Goal: Information Seeking & Learning: Check status

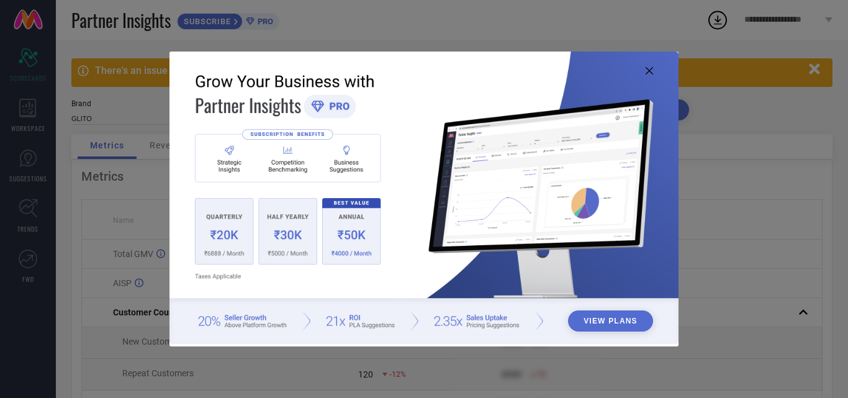
click at [655, 73] on img at bounding box center [423, 198] width 509 height 292
click at [650, 74] on icon at bounding box center [648, 70] width 7 height 7
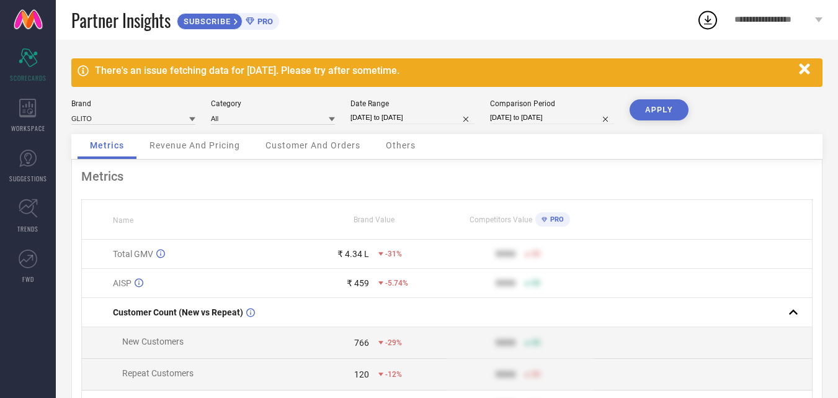
click at [802, 74] on icon "button" at bounding box center [804, 68] width 11 height 11
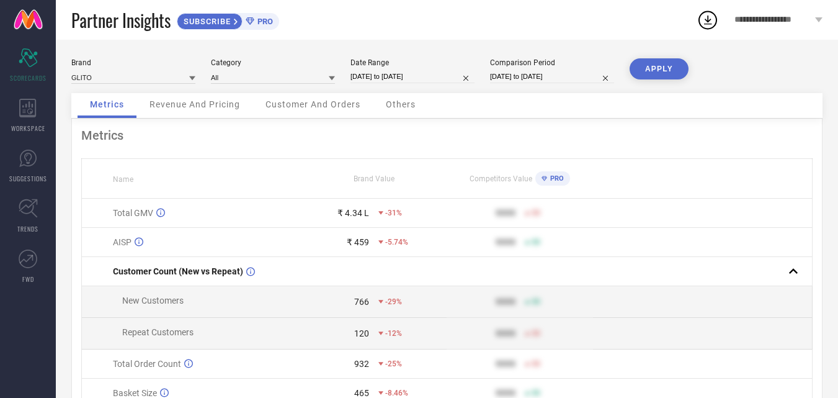
click at [774, 19] on span "**********" at bounding box center [774, 20] width 78 height 11
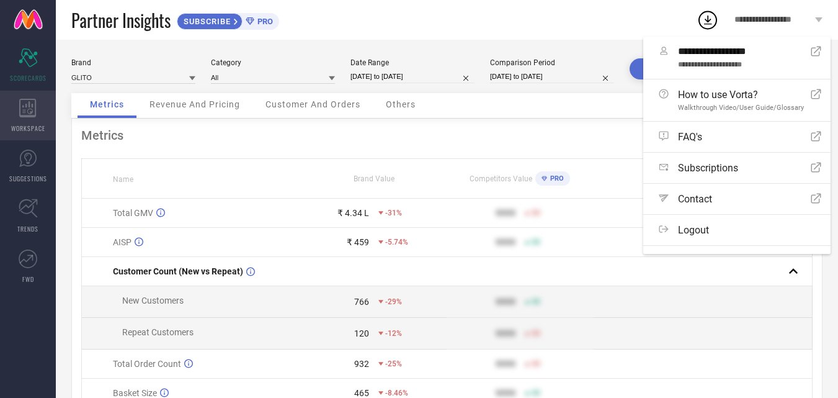
click at [37, 116] on div "WORKSPACE" at bounding box center [28, 116] width 56 height 50
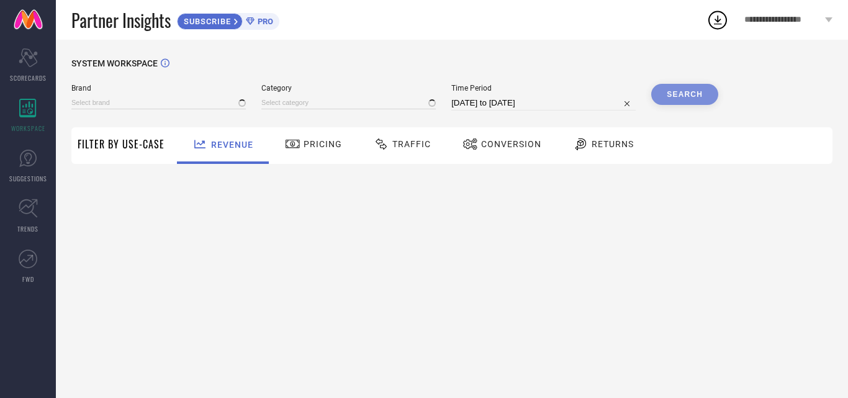
type input "GLITO"
type input "All"
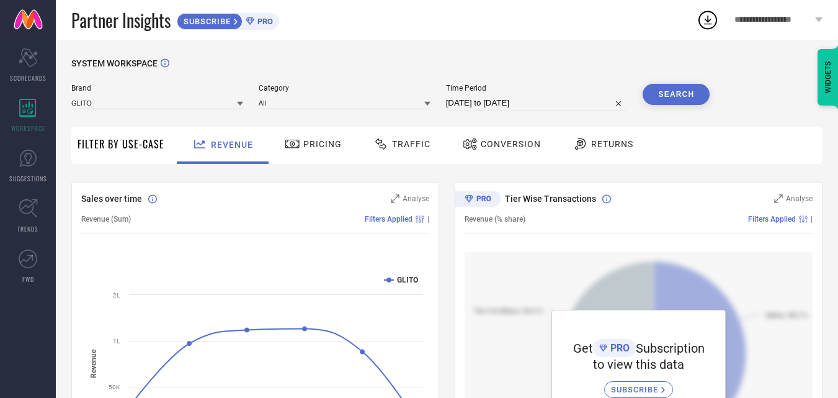
click at [553, 101] on input "[DATE] to [DATE]" at bounding box center [537, 103] width 182 height 15
select select "7"
select select "2025"
select select "8"
select select "2025"
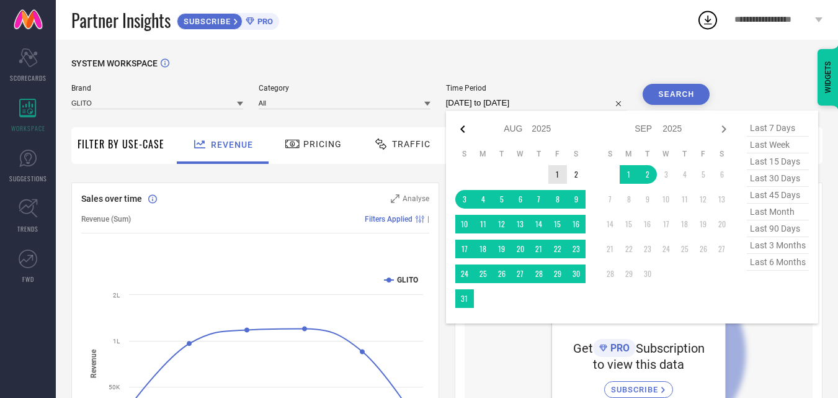
click at [466, 133] on icon at bounding box center [462, 129] width 15 height 15
select select "6"
select select "2025"
select select "7"
select select "2025"
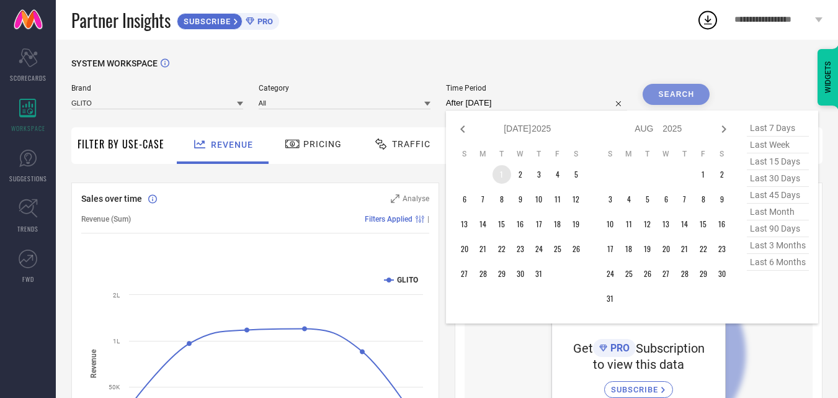
click at [504, 176] on td "1" at bounding box center [502, 174] width 19 height 19
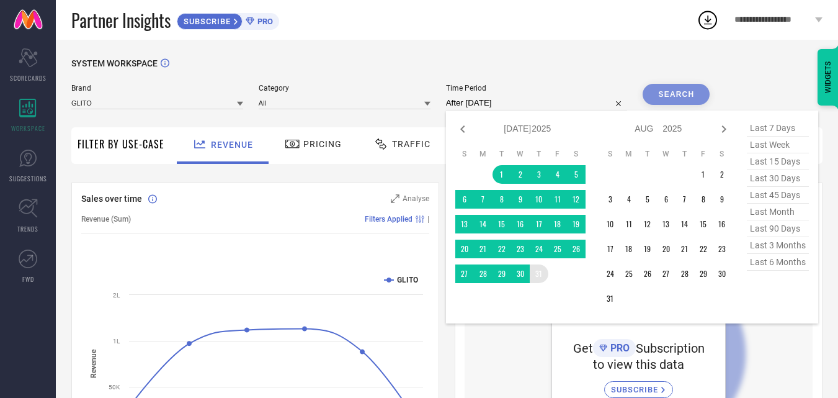
type input "[DATE] to [DATE]"
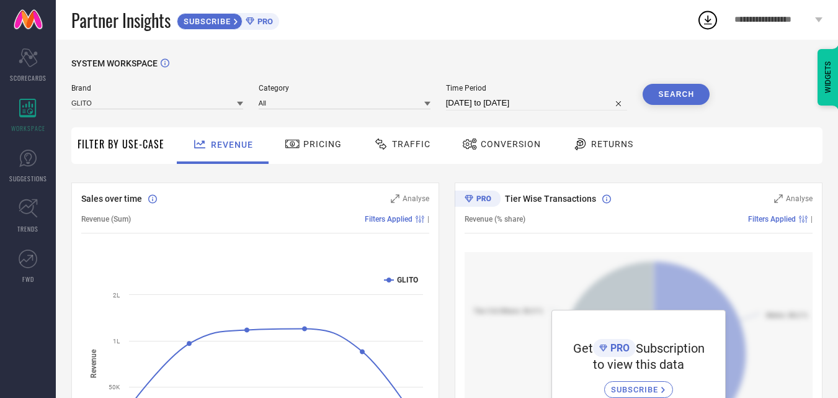
click at [691, 104] on button "Search" at bounding box center [676, 94] width 67 height 21
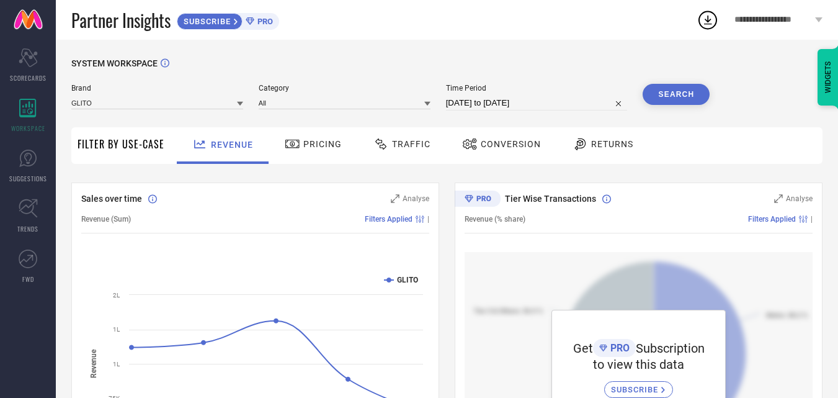
click at [514, 147] on span "Conversion" at bounding box center [511, 144] width 60 height 10
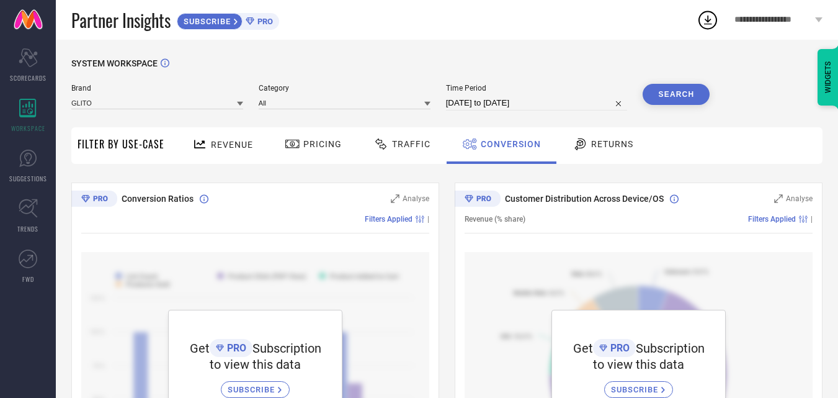
click at [404, 146] on span "Traffic" at bounding box center [411, 144] width 38 height 10
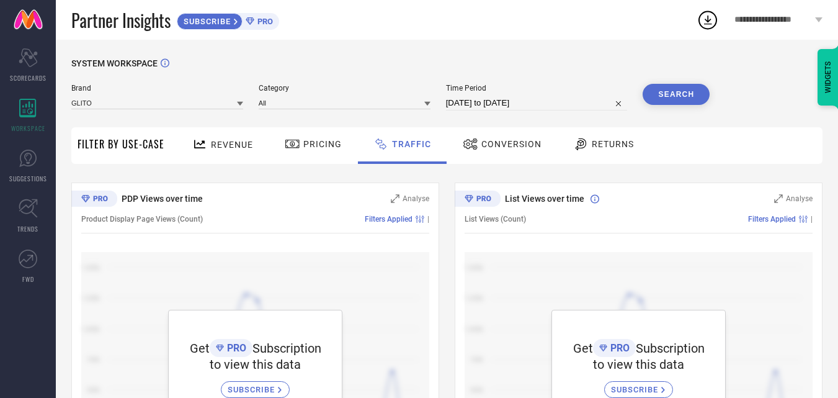
click at [310, 146] on span "Pricing" at bounding box center [322, 144] width 38 height 10
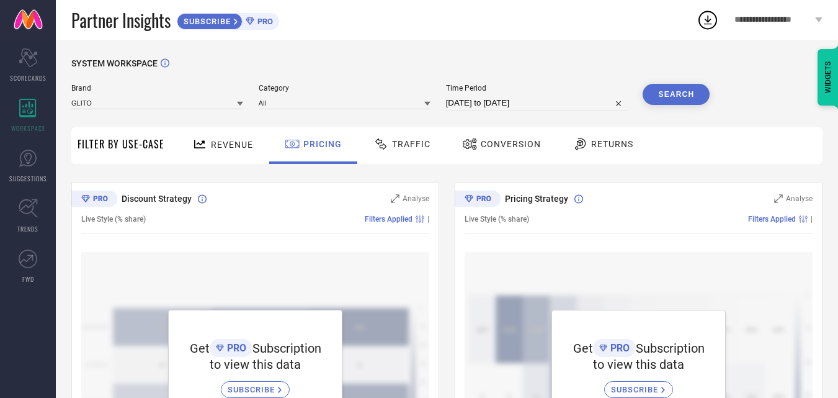
click at [500, 142] on span "Conversion" at bounding box center [511, 144] width 60 height 10
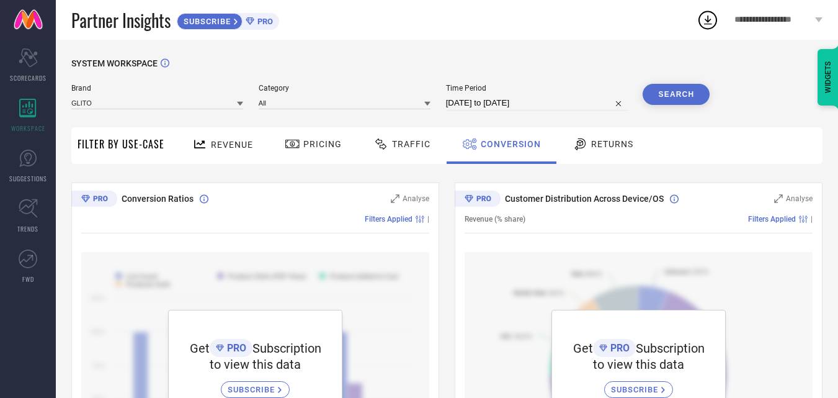
click at [603, 143] on span "Returns" at bounding box center [612, 144] width 42 height 10
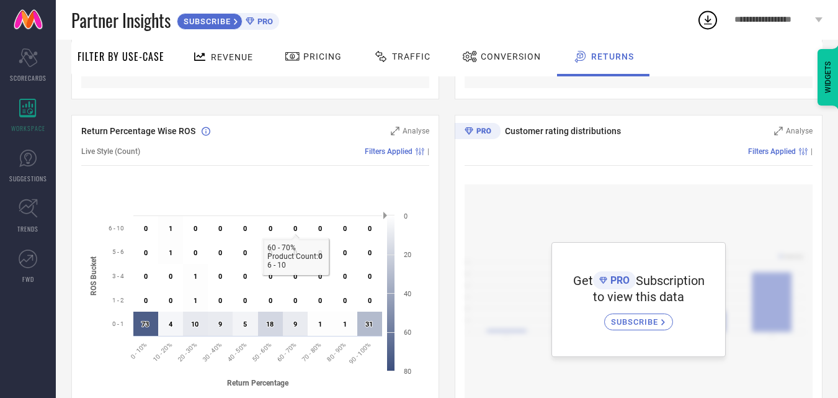
scroll to position [83, 0]
